Goal: Task Accomplishment & Management: Manage account settings

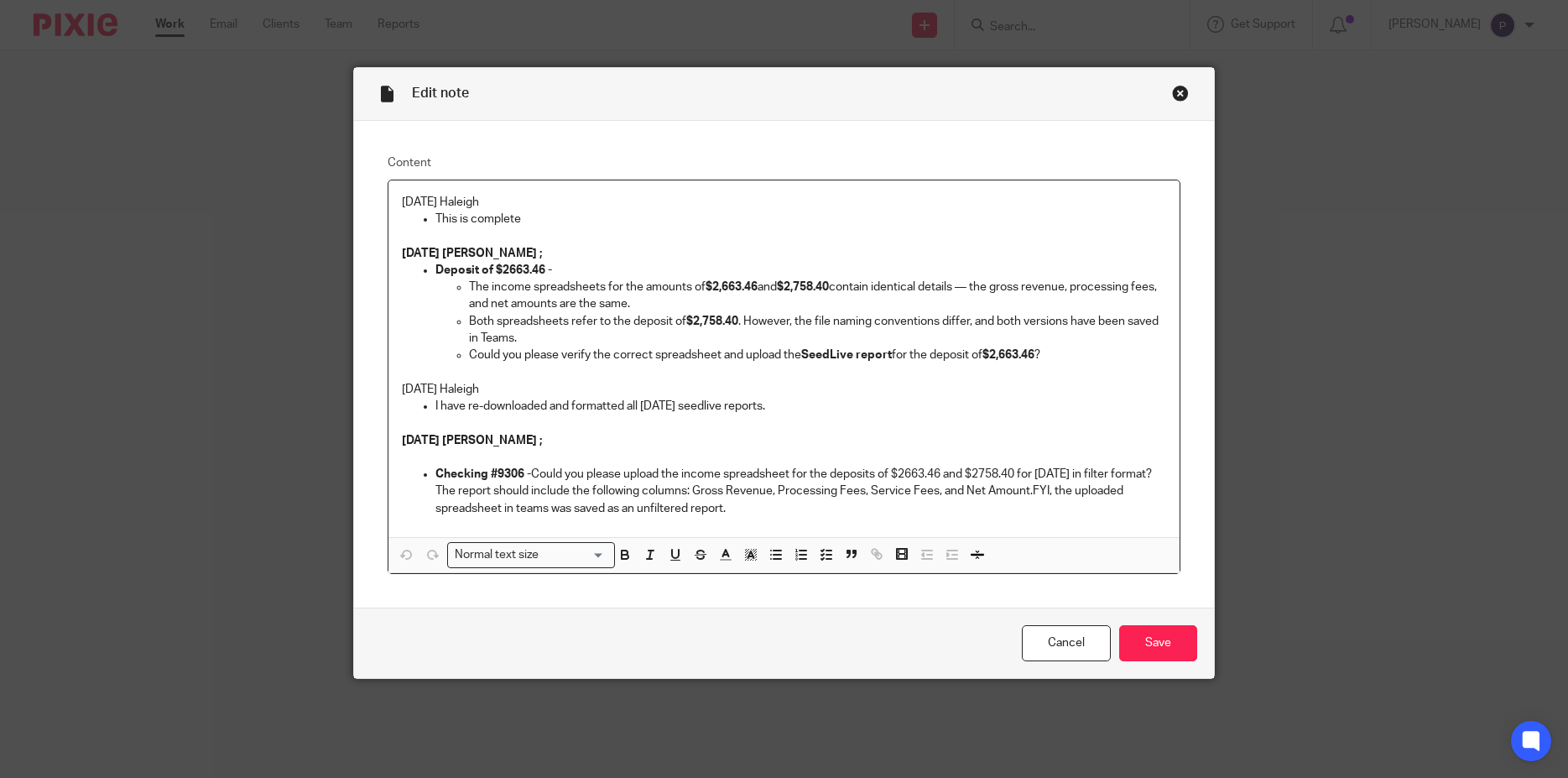
click at [402, 198] on p "[DATE] Haleigh" at bounding box center [784, 203] width 765 height 17
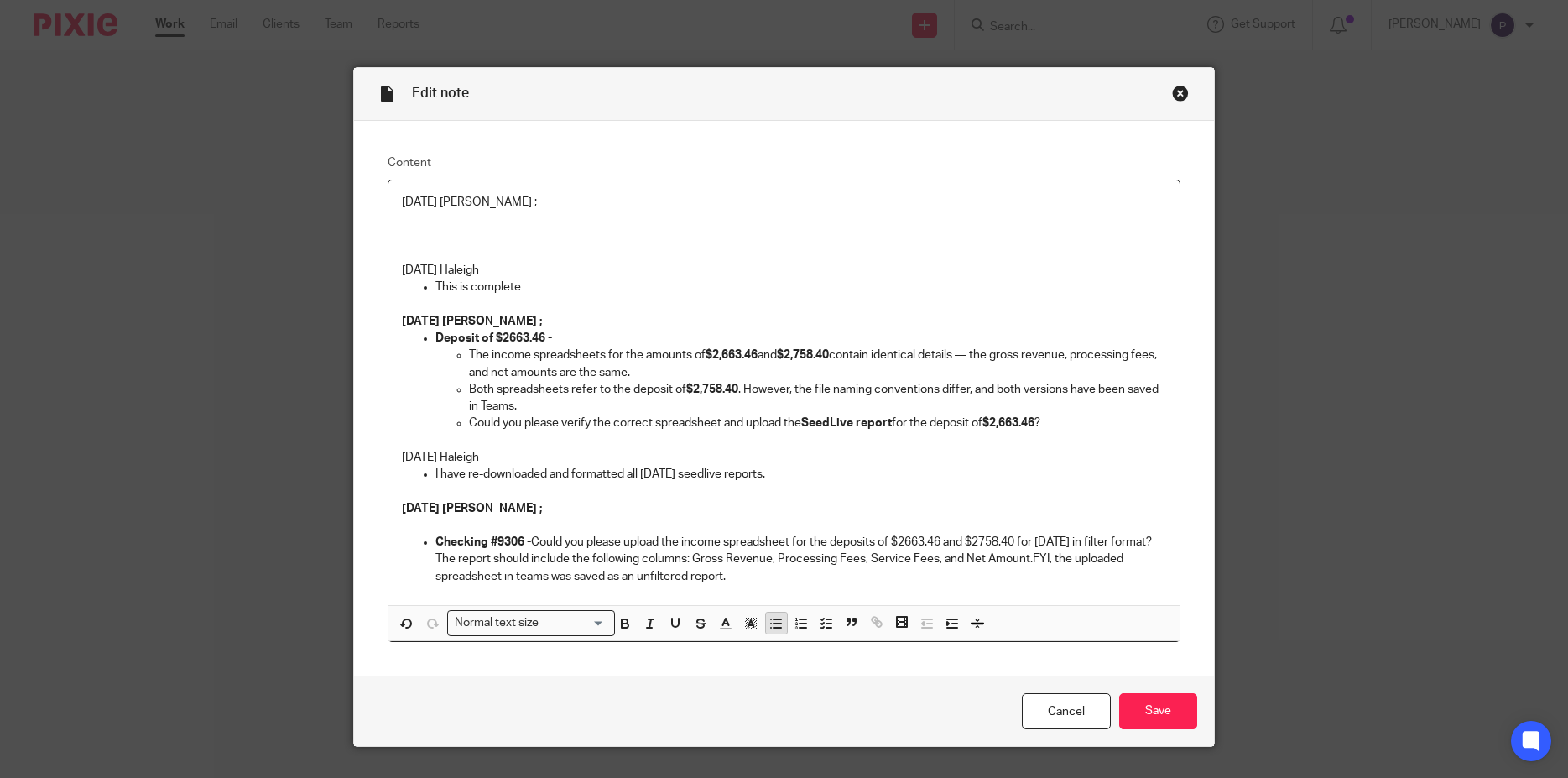
click at [774, 623] on line "button" at bounding box center [778, 623] width 7 height 0
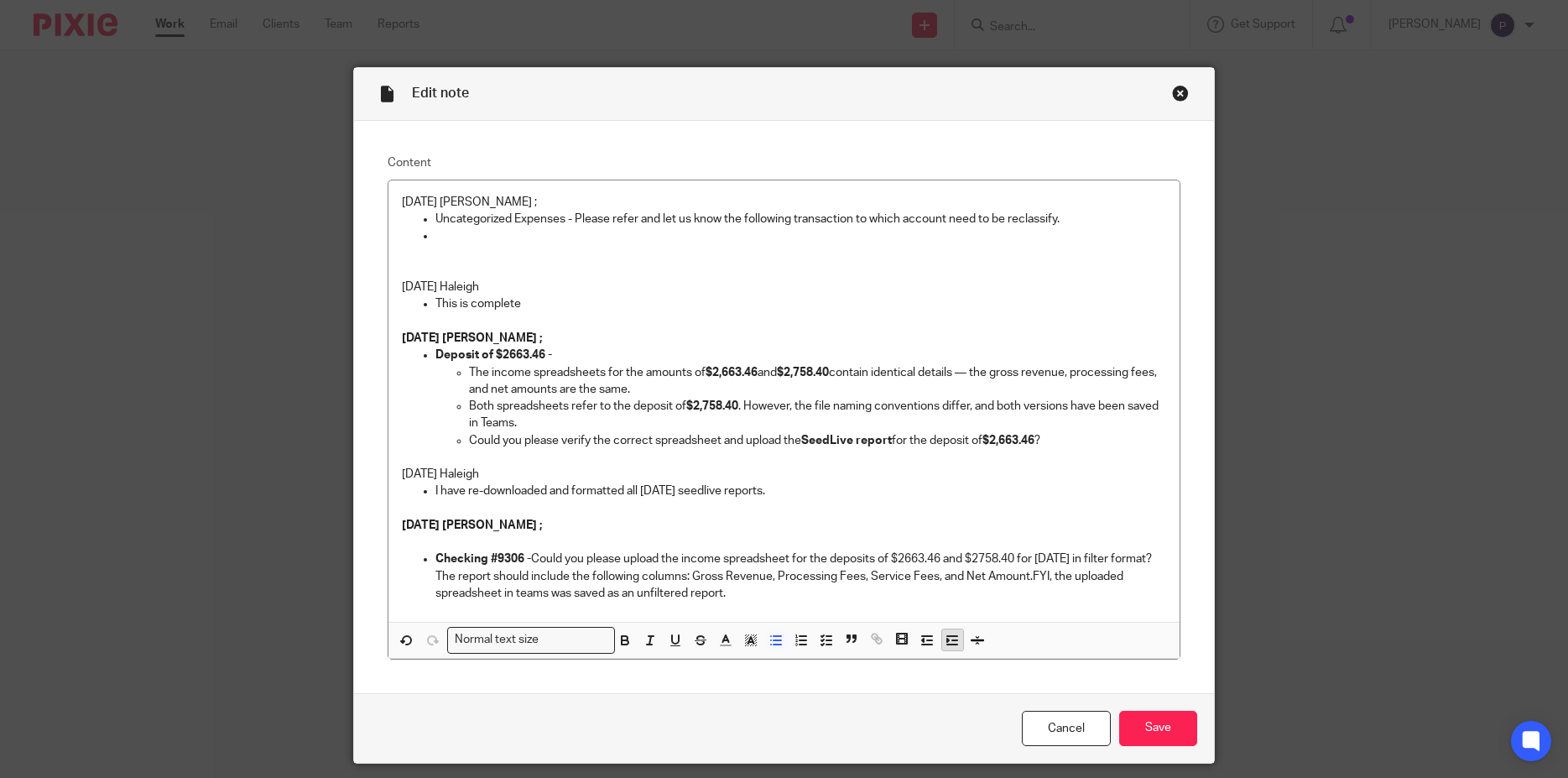
click at [945, 643] on icon "button" at bounding box center [952, 640] width 15 height 15
click at [502, 250] on p at bounding box center [784, 253] width 765 height 17
click at [475, 230] on p at bounding box center [818, 236] width 698 height 17
click at [731, 238] on p "07/04/2025 - Chase Card - $1801.65 (memo ;" at bounding box center [818, 236] width 698 height 17
drag, startPoint x: 567, startPoint y: 218, endPoint x: 361, endPoint y: 199, distance: 206.9
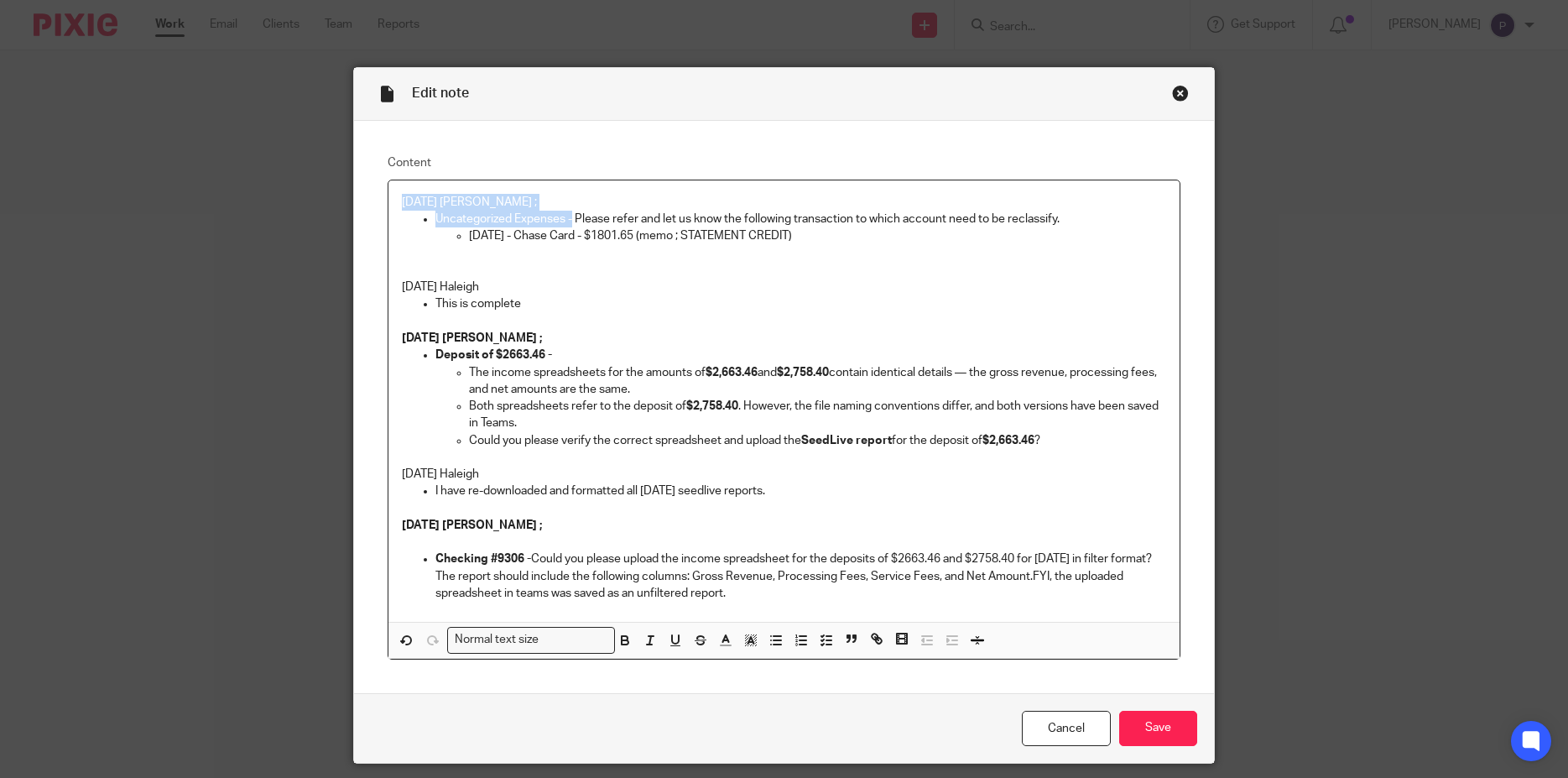
click at [361, 199] on div "Content 08/20/2025 Penny ; Uncategorized Expenses - Please refer and let us kno…" at bounding box center [784, 407] width 860 height 573
click at [717, 285] on p "8/19/25 Haleigh" at bounding box center [784, 287] width 765 height 17
drag, startPoint x: 837, startPoint y: 245, endPoint x: 426, endPoint y: 214, distance: 412.2
click at [435, 214] on li "Uncategorized Expenses - Please refer and let us know the following transaction…" at bounding box center [801, 237] width 732 height 52
copy li "Uncategorized Expenses - Please refer and let us know the following transaction…"
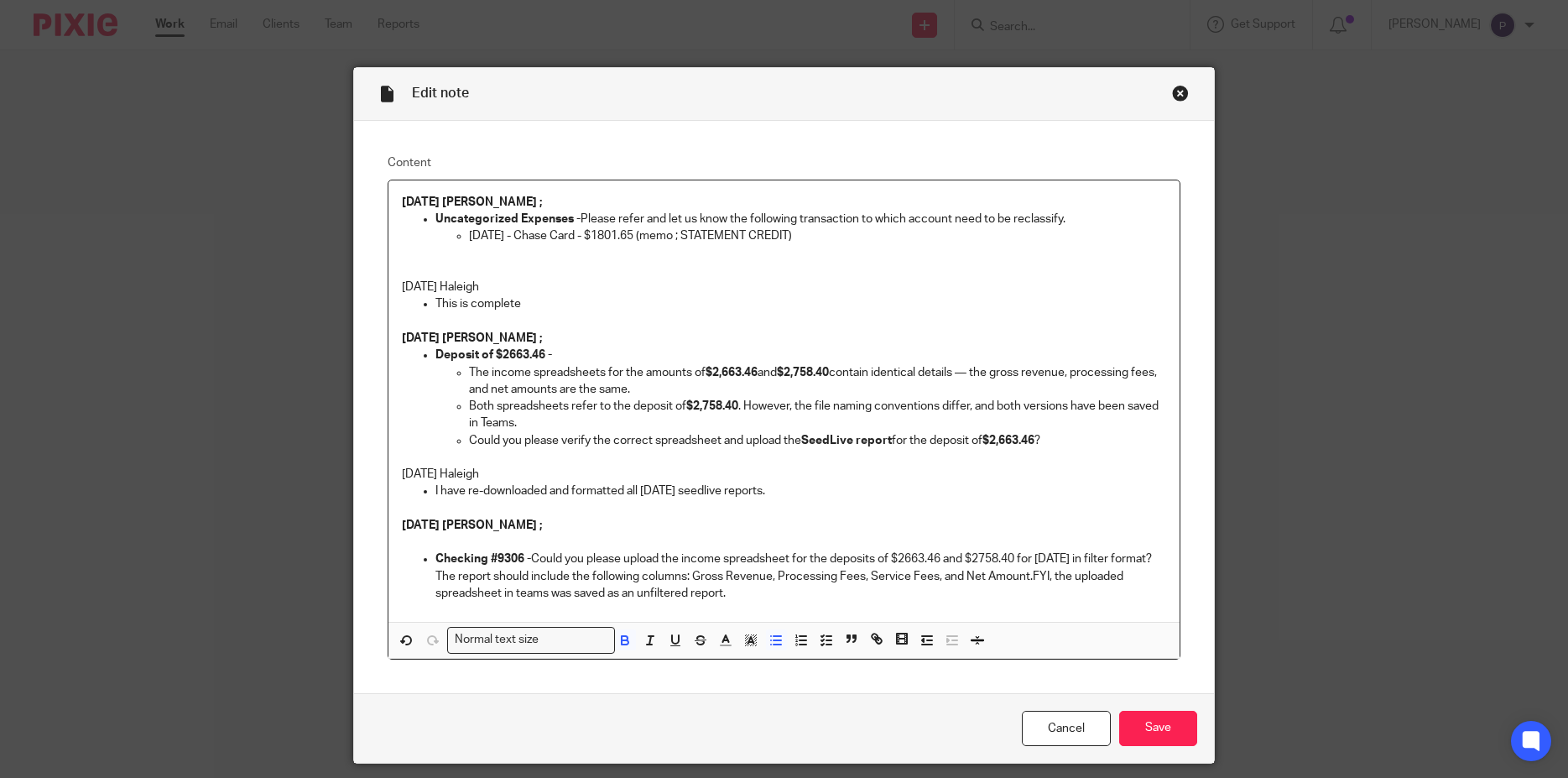
click at [632, 250] on p at bounding box center [801, 253] width 732 height 17
drag, startPoint x: 584, startPoint y: 217, endPoint x: 1079, endPoint y: 219, distance: 495.0
click at [1079, 219] on p "Uncategorized Expenses - Please refer and let us know the following transaction…" at bounding box center [801, 219] width 732 height 17
click at [530, 299] on p "This is complete" at bounding box center [801, 304] width 732 height 17
click at [642, 300] on p "This is complete 08/20/2025 Penny - Thnk you." at bounding box center [801, 304] width 732 height 17
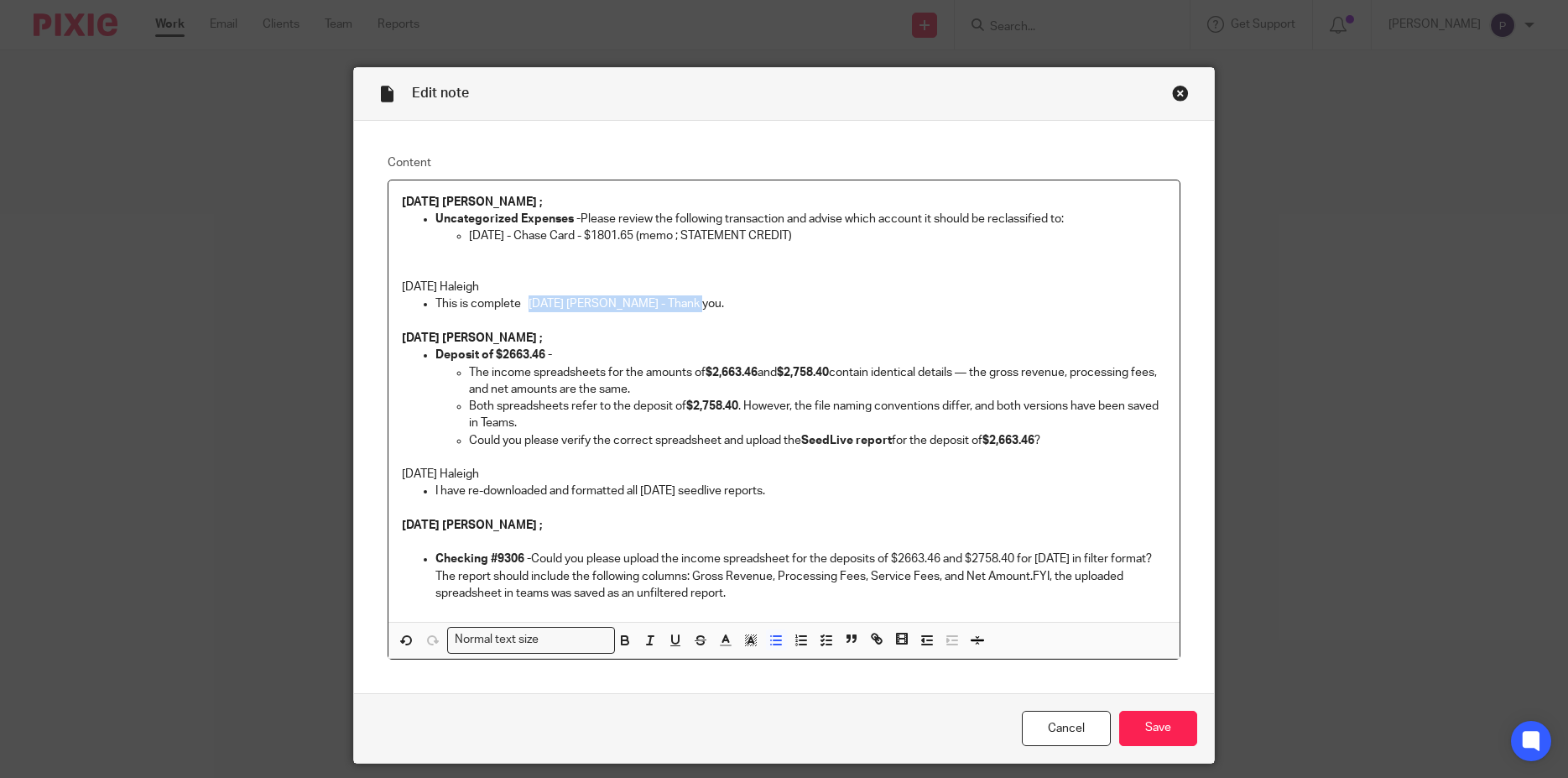
drag, startPoint x: 523, startPoint y: 304, endPoint x: 734, endPoint y: 308, distance: 211.0
click at [734, 308] on p "This is complete 08/20/2025 Penny - Thank you." at bounding box center [801, 304] width 732 height 17
click at [618, 643] on icon "button" at bounding box center [625, 640] width 15 height 15
click at [718, 642] on icon "button" at bounding box center [725, 640] width 15 height 15
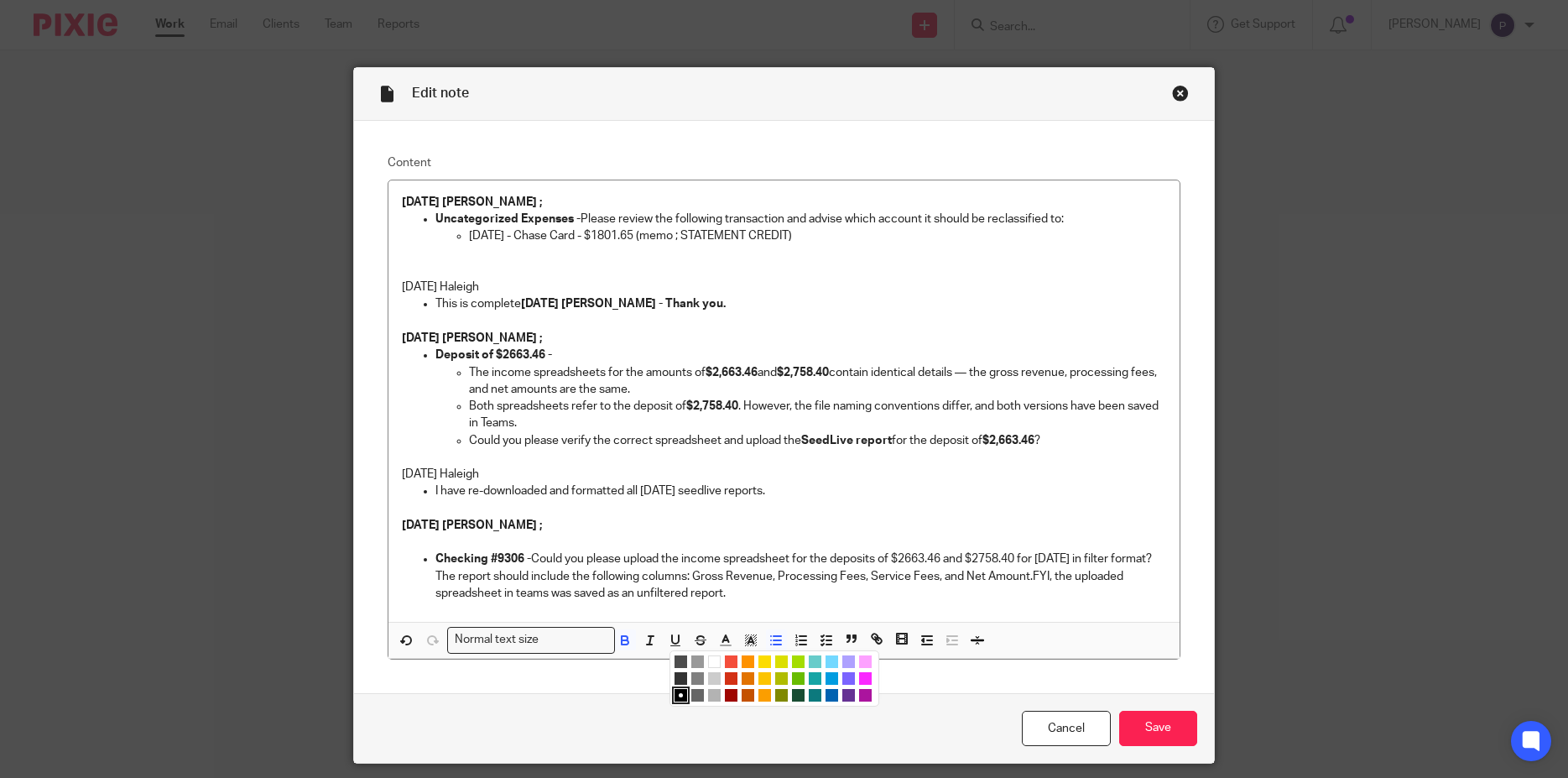
click at [859, 680] on li "color:#FA28FF" at bounding box center [866, 679] width 13 height 13
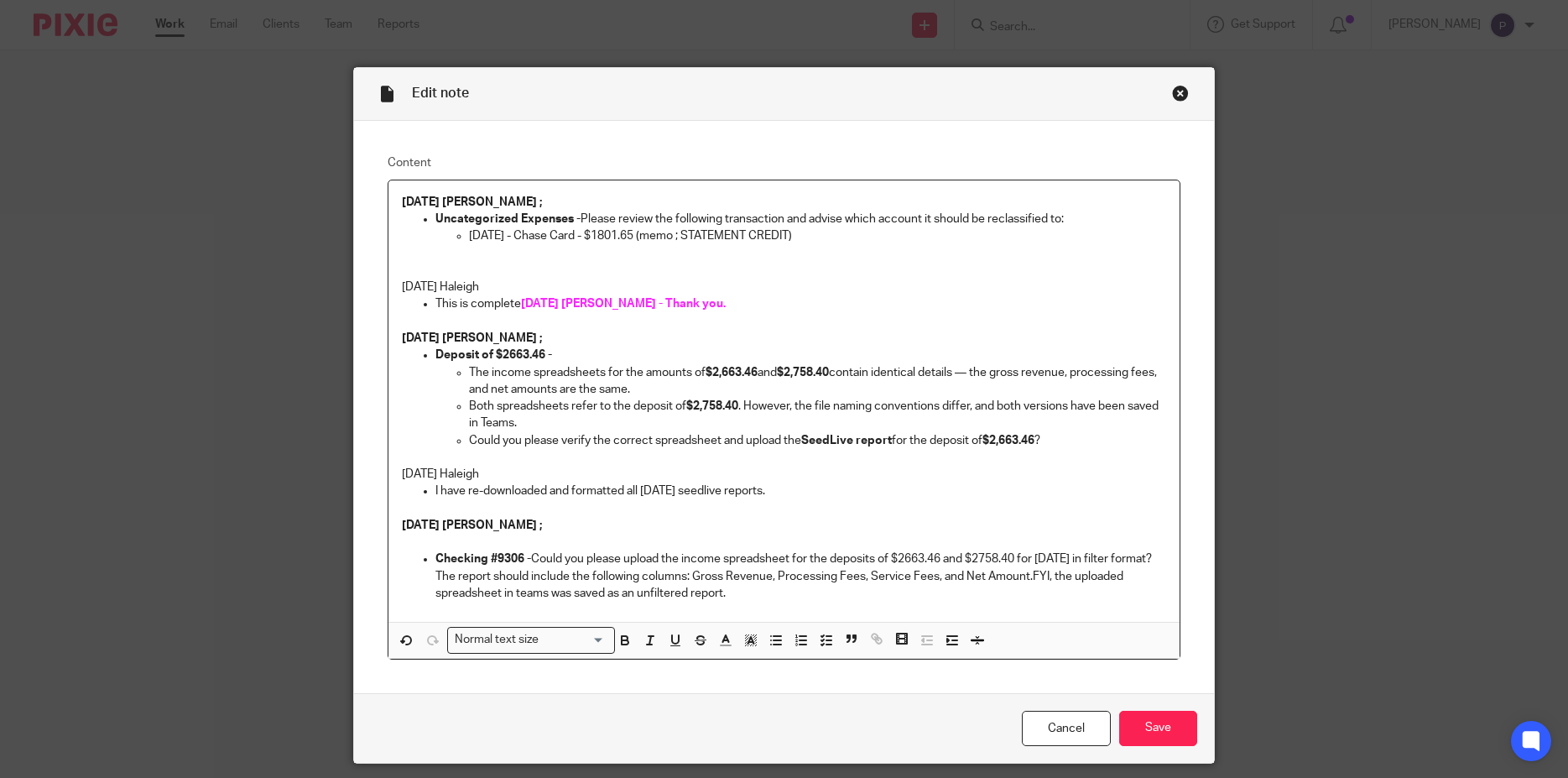
click at [783, 324] on p at bounding box center [784, 321] width 765 height 17
click at [1148, 729] on input "Save" at bounding box center [1158, 728] width 78 height 36
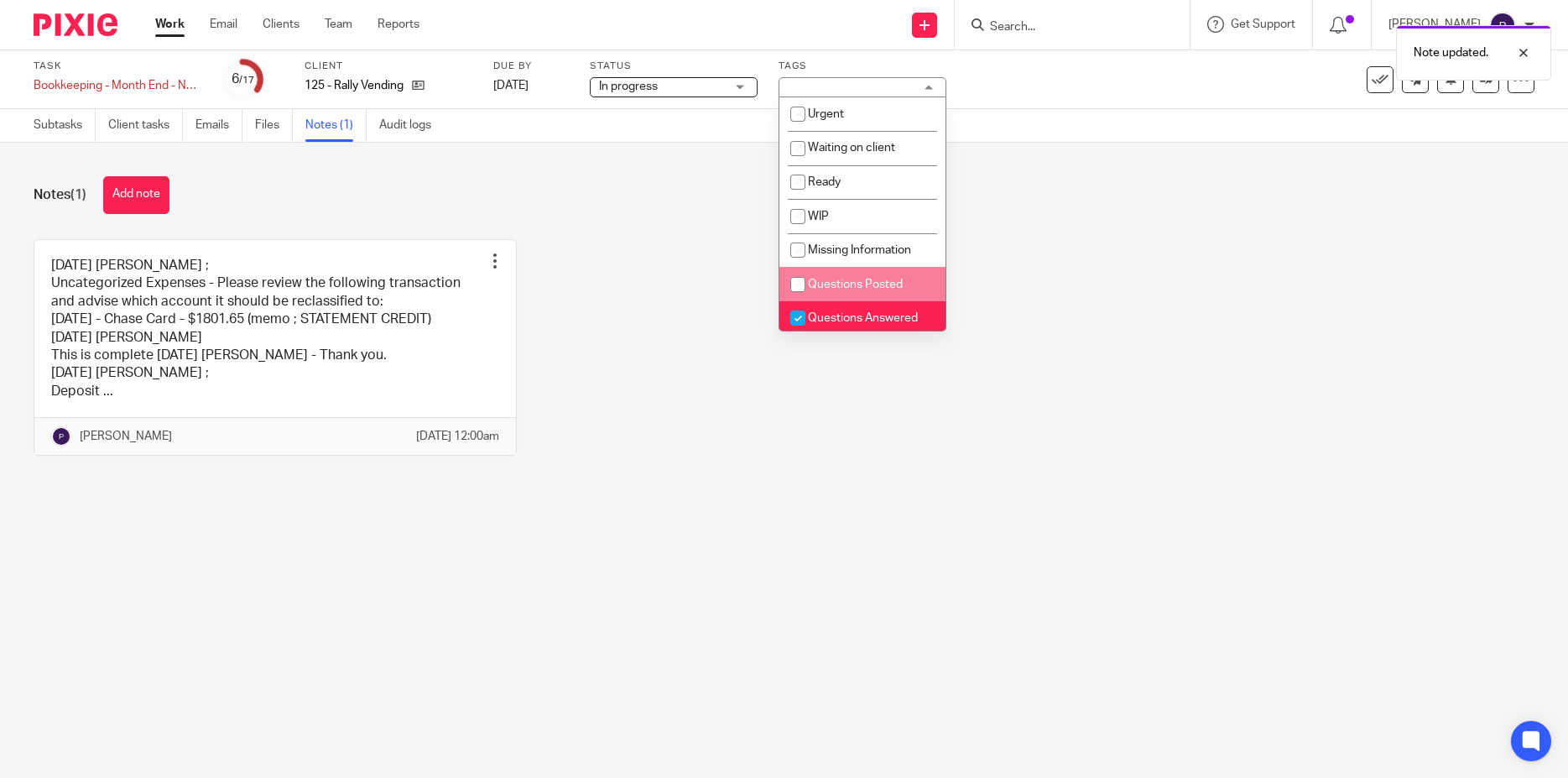
click at [801, 283] on input "checkbox" at bounding box center [798, 284] width 32 height 32
checkbox input "true"
click at [802, 316] on input "checkbox" at bounding box center [798, 318] width 32 height 32
checkbox input "false"
click at [671, 394] on div "08/20/2025 Penny ; Uncategorized Expenses - Please review the following transac…" at bounding box center [770, 360] width 1527 height 242
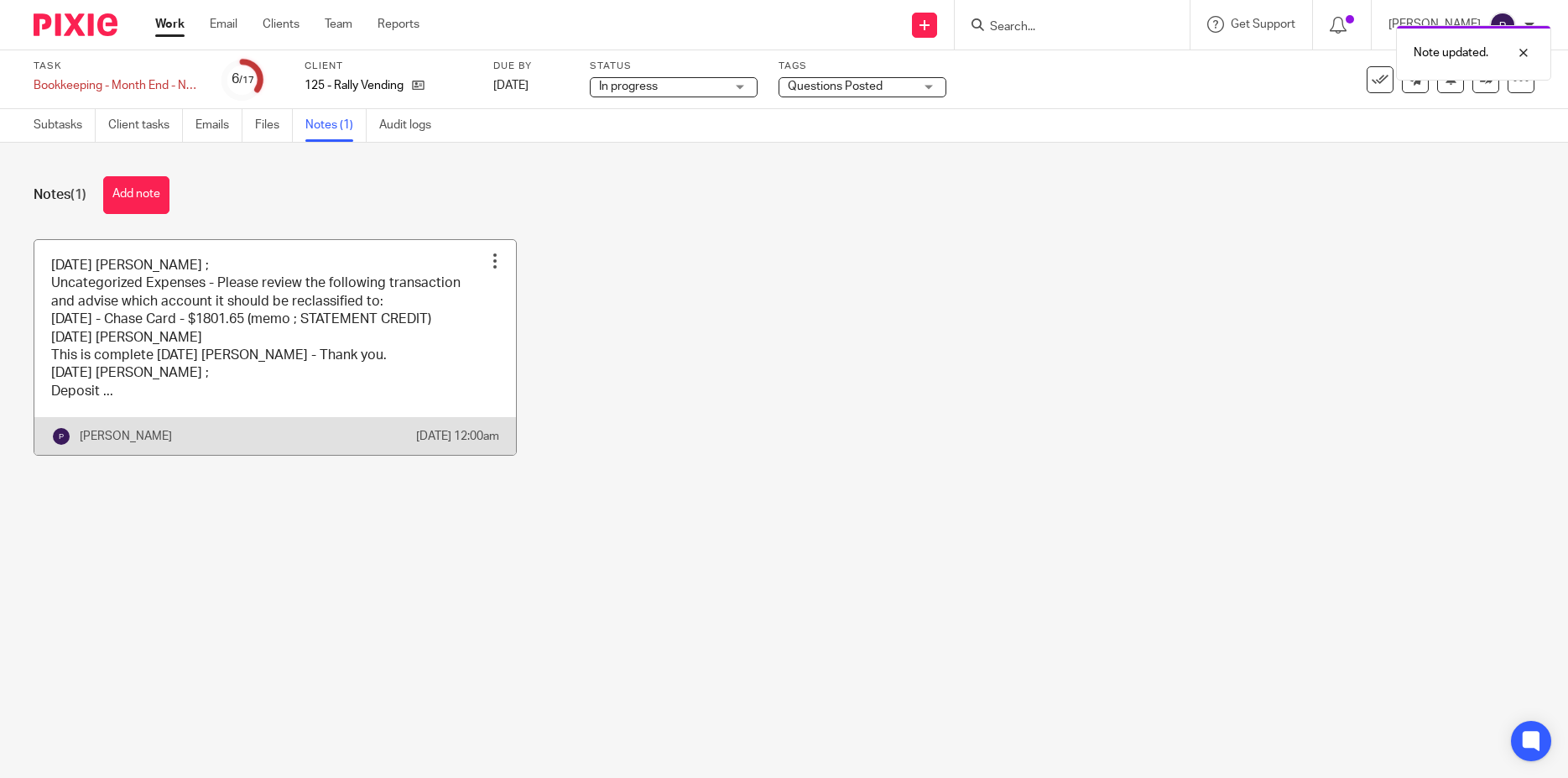
click at [386, 399] on link at bounding box center [274, 348] width 481 height 215
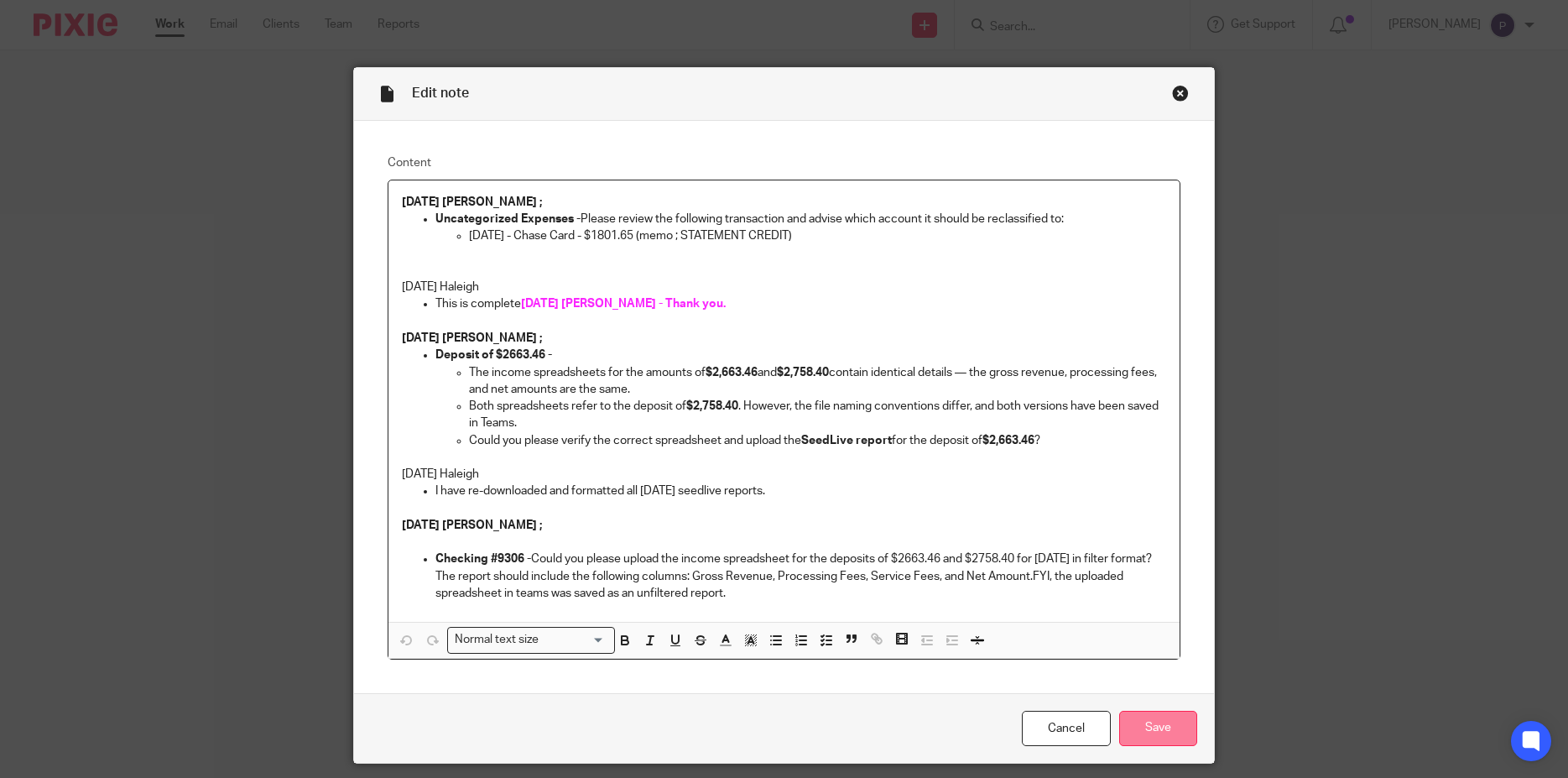
click at [1139, 729] on input "Save" at bounding box center [1158, 728] width 78 height 36
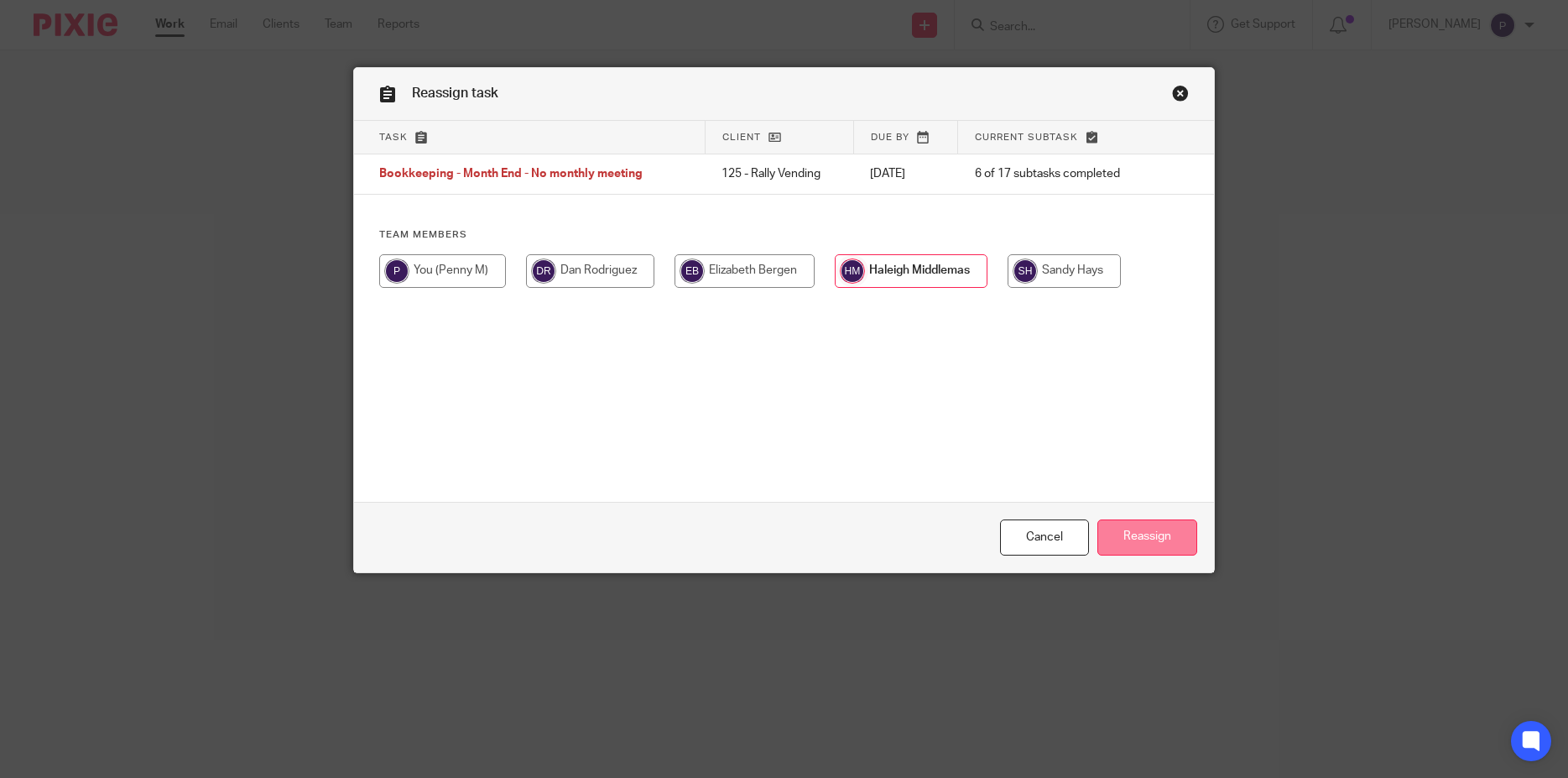
click at [1126, 540] on input "Reassign" at bounding box center [1147, 537] width 99 height 36
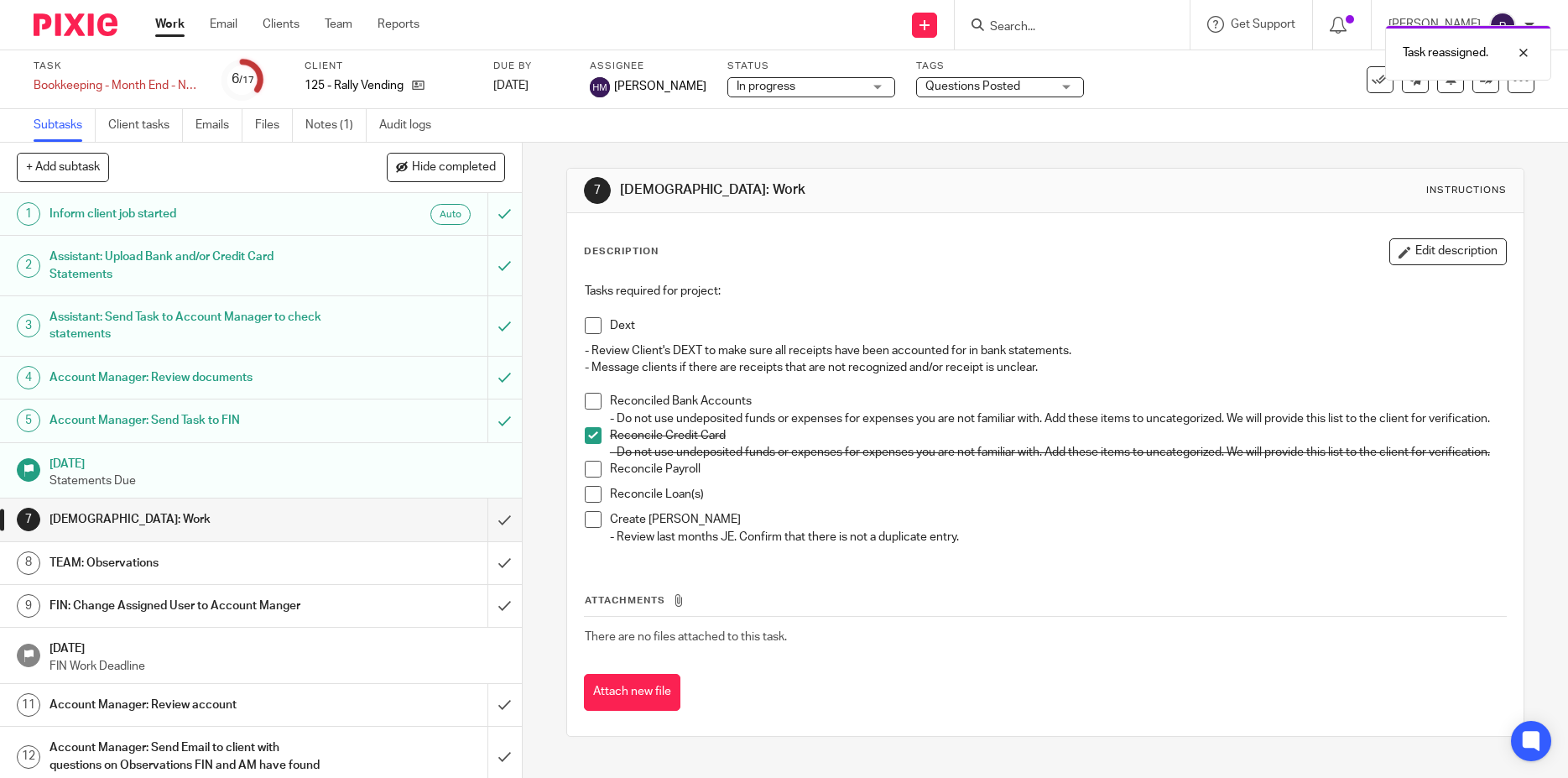
click at [590, 403] on span at bounding box center [593, 401] width 17 height 17
click at [584, 327] on span at bounding box center [593, 326] width 17 height 17
click at [167, 24] on link "Work" at bounding box center [170, 24] width 29 height 17
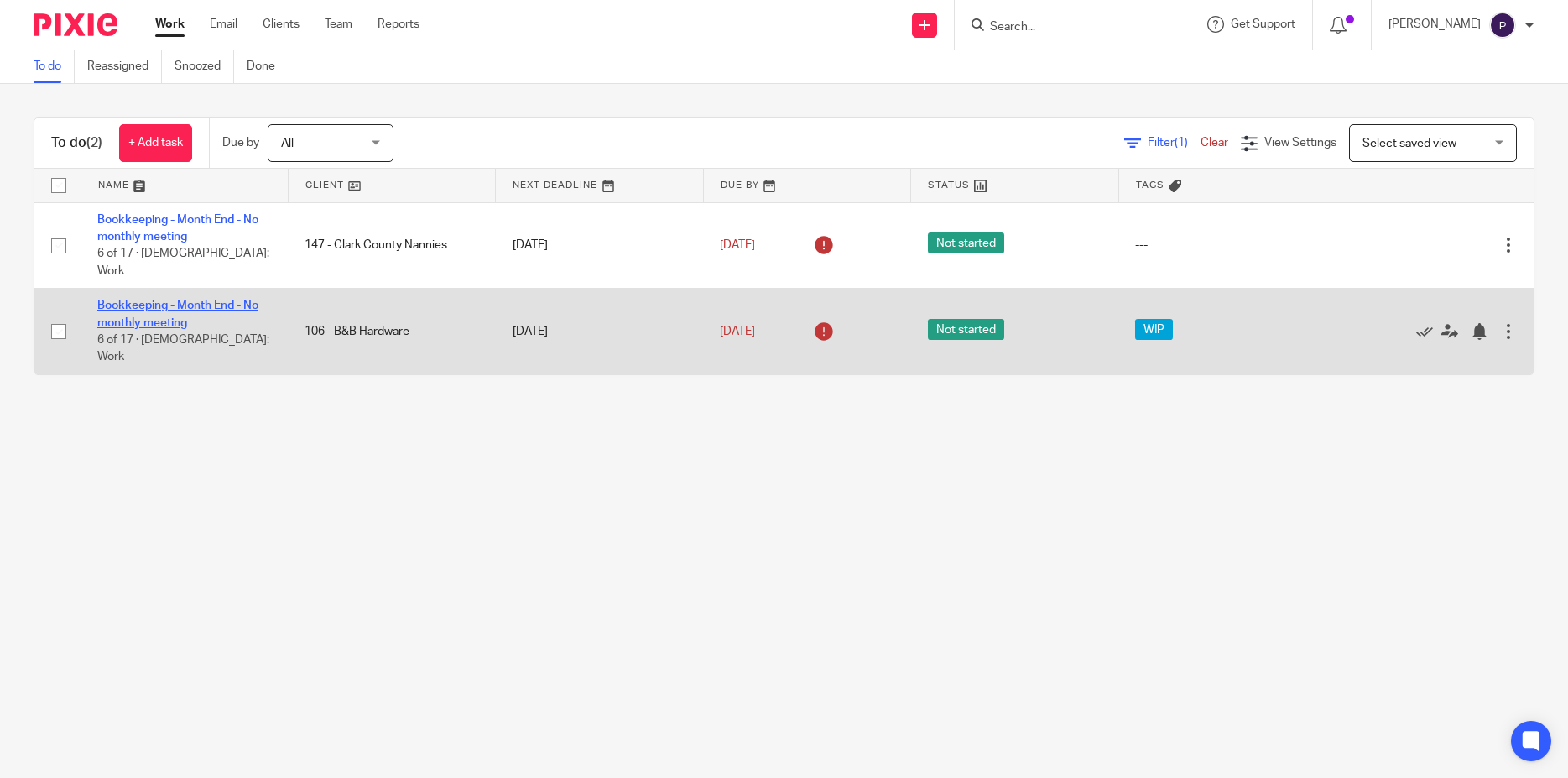
click at [187, 299] on link "Bookkeeping - Month End - No monthly meeting" at bounding box center [178, 313] width 161 height 29
